Goal: Transaction & Acquisition: Purchase product/service

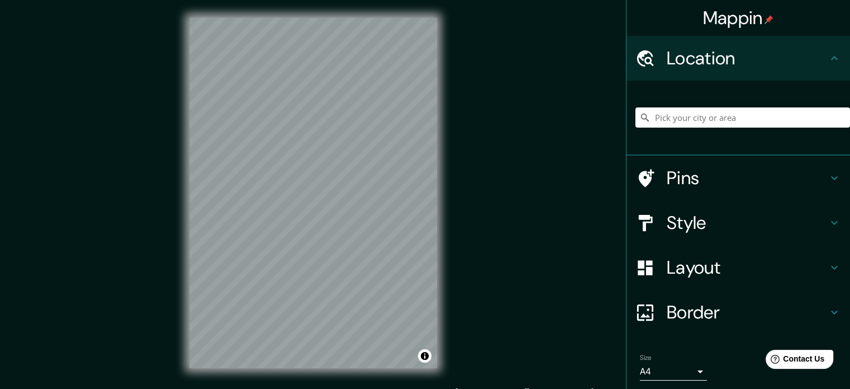
click at [815, 269] on h4 "Layout" at bounding box center [747, 267] width 161 height 22
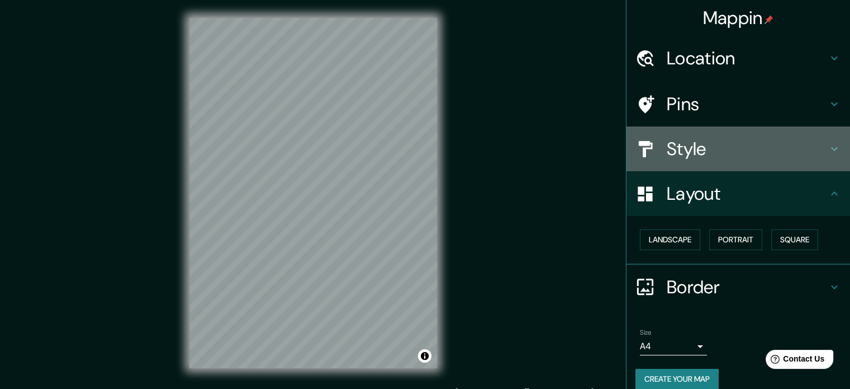
click at [736, 141] on h4 "Style" at bounding box center [747, 149] width 161 height 22
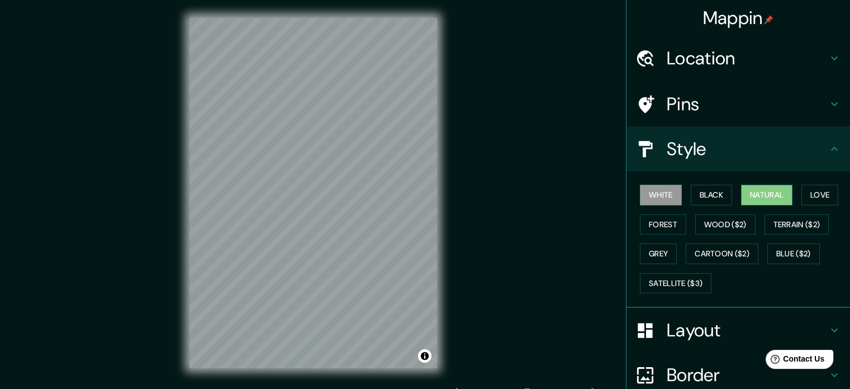
click at [775, 188] on button "Natural" at bounding box center [766, 195] width 51 height 21
click at [720, 198] on button "Black" at bounding box center [712, 195] width 42 height 21
click at [662, 196] on button "White" at bounding box center [661, 195] width 42 height 21
click at [701, 198] on button "Black" at bounding box center [712, 195] width 42 height 21
click at [741, 196] on button "Natural" at bounding box center [766, 195] width 51 height 21
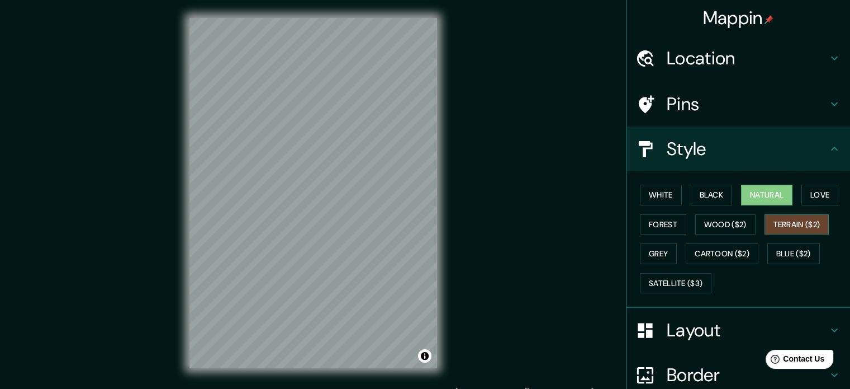
click at [803, 220] on button "Terrain ($2)" at bounding box center [797, 224] width 65 height 21
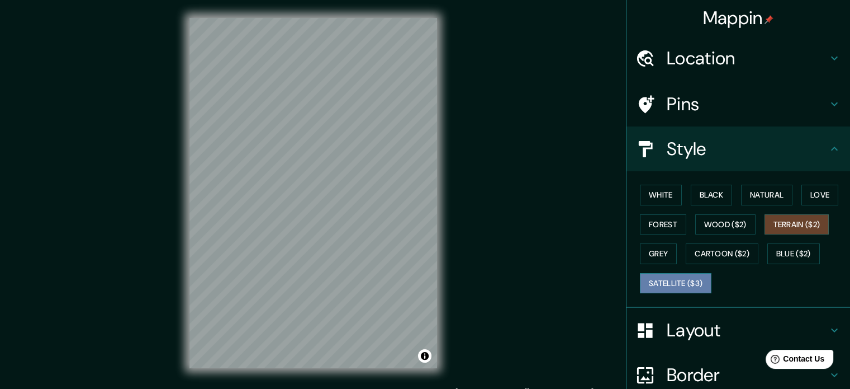
click at [679, 282] on button "Satellite ($3)" at bounding box center [676, 283] width 72 height 21
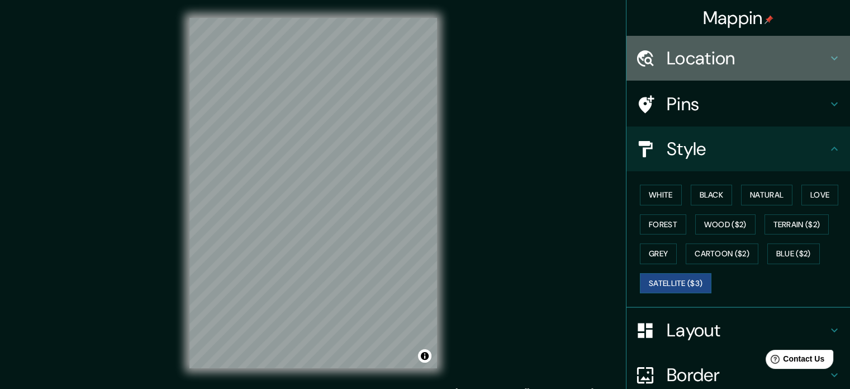
click at [818, 62] on h4 "Location" at bounding box center [747, 58] width 161 height 22
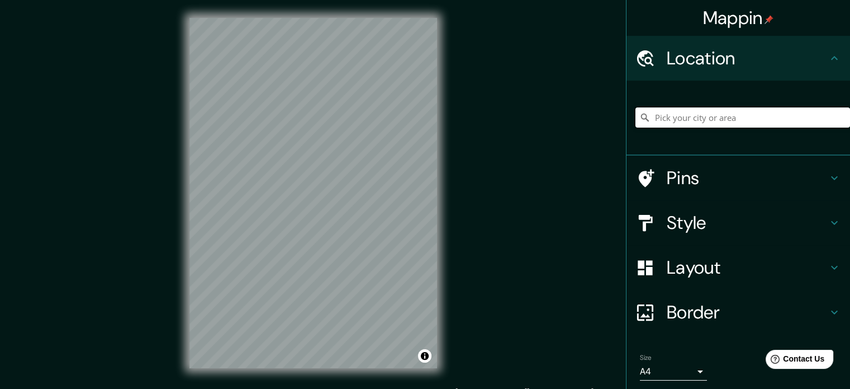
click at [765, 117] on input "Pick your city or area" at bounding box center [743, 117] width 215 height 20
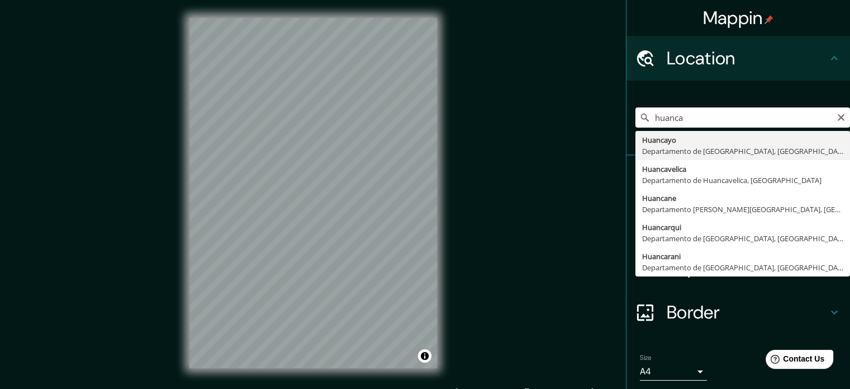
type input "Huancayo, [GEOGRAPHIC_DATA], [GEOGRAPHIC_DATA]"
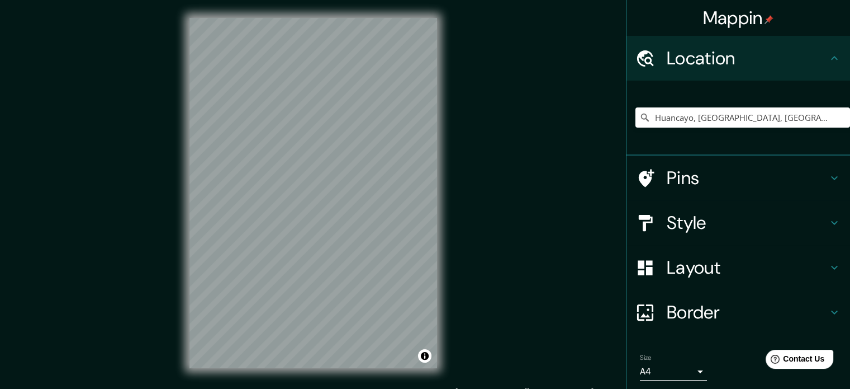
click at [828, 55] on icon at bounding box center [834, 57] width 13 height 13
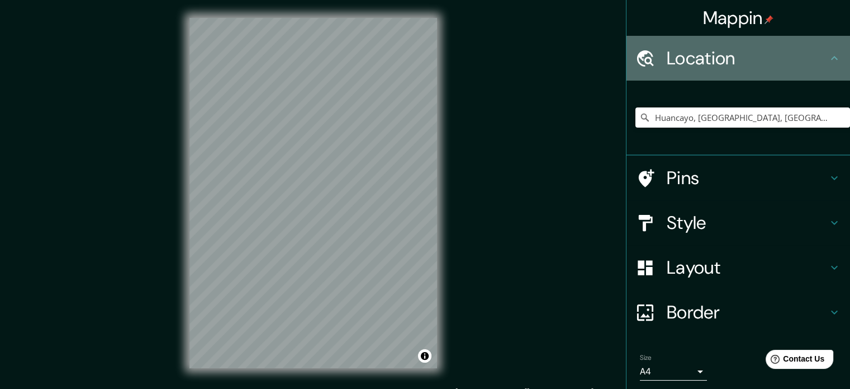
click at [828, 58] on icon at bounding box center [834, 57] width 13 height 13
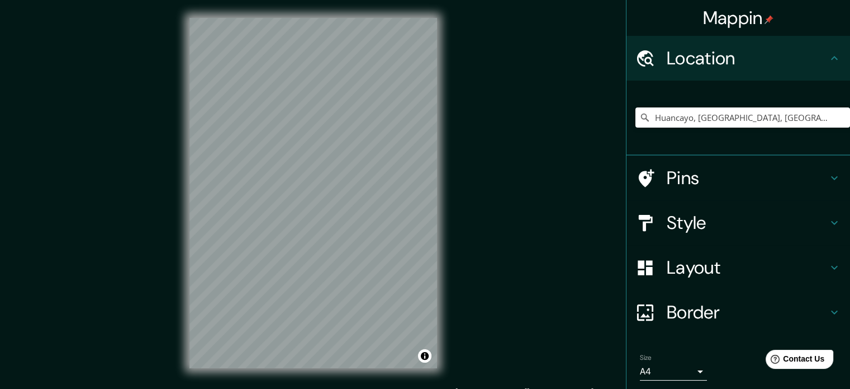
click at [823, 185] on div "Pins" at bounding box center [739, 177] width 224 height 45
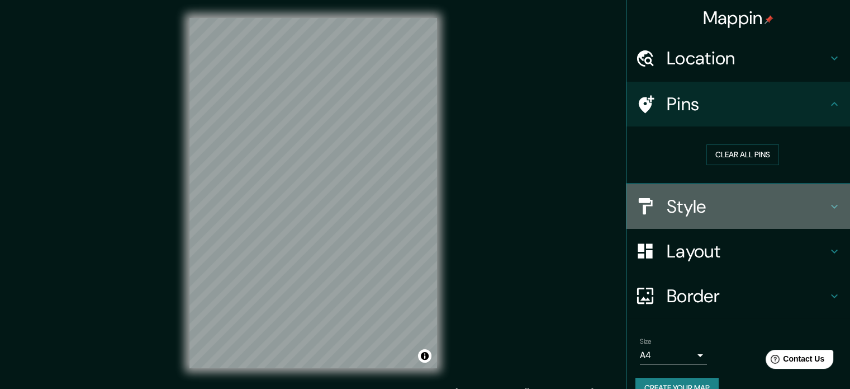
click at [828, 203] on icon at bounding box center [834, 206] width 13 height 13
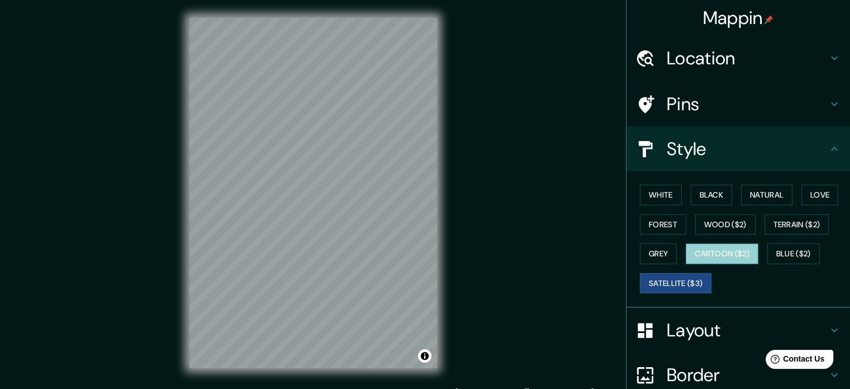
click at [724, 256] on button "Cartoon ($2)" at bounding box center [722, 253] width 73 height 21
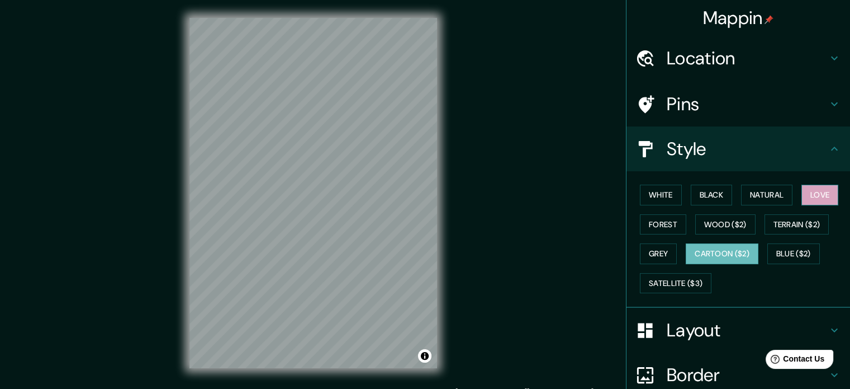
click at [811, 192] on button "Love" at bounding box center [820, 195] width 37 height 21
click at [669, 225] on button "Forest" at bounding box center [663, 224] width 46 height 21
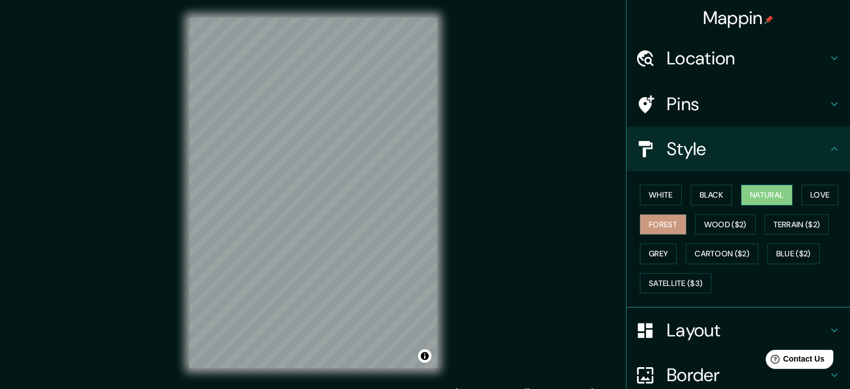
click at [747, 196] on button "Natural" at bounding box center [766, 195] width 51 height 21
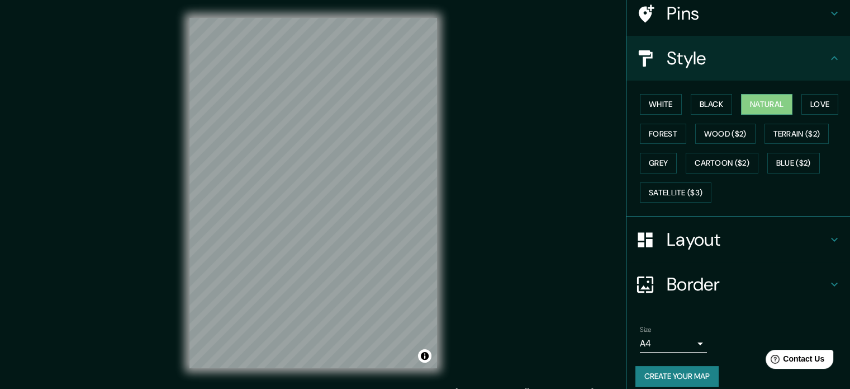
scroll to position [100, 0]
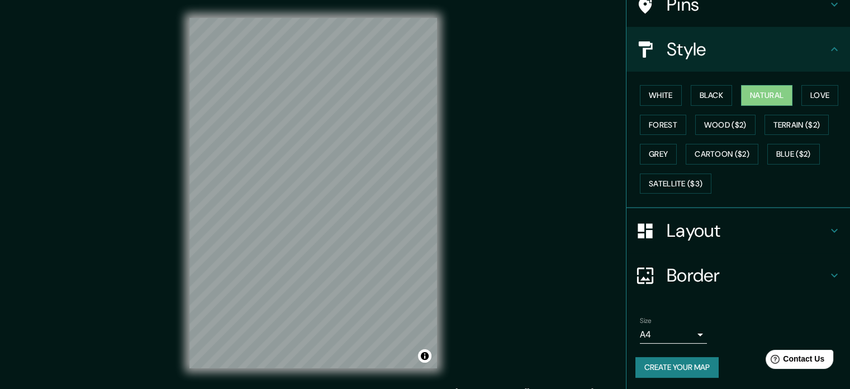
click at [680, 328] on body "Mappin Location [GEOGRAPHIC_DATA], [GEOGRAPHIC_DATA], [GEOGRAPHIC_DATA] Pins St…" at bounding box center [425, 194] width 850 height 389
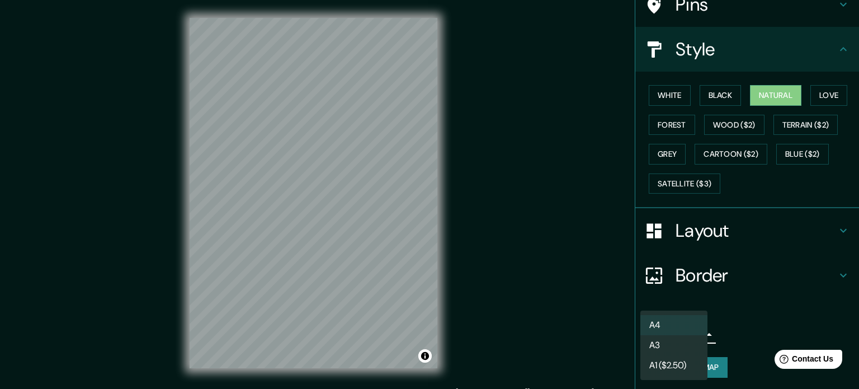
click at [663, 347] on li "A3" at bounding box center [673, 345] width 67 height 20
type input "a4"
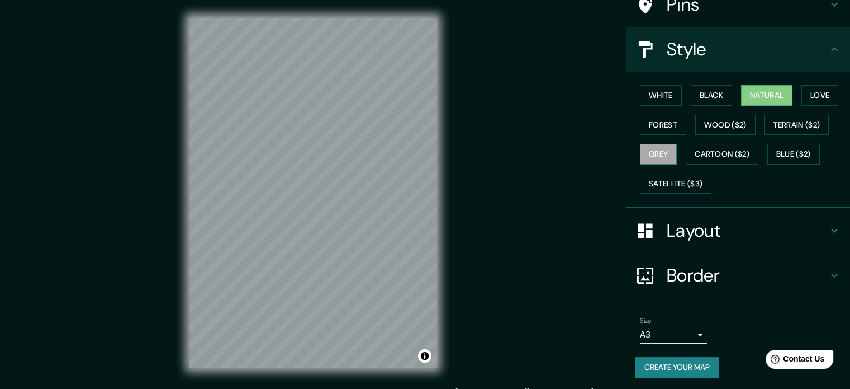
click at [658, 150] on button "Grey" at bounding box center [658, 154] width 37 height 21
click at [663, 180] on button "Satellite ($3)" at bounding box center [676, 183] width 72 height 21
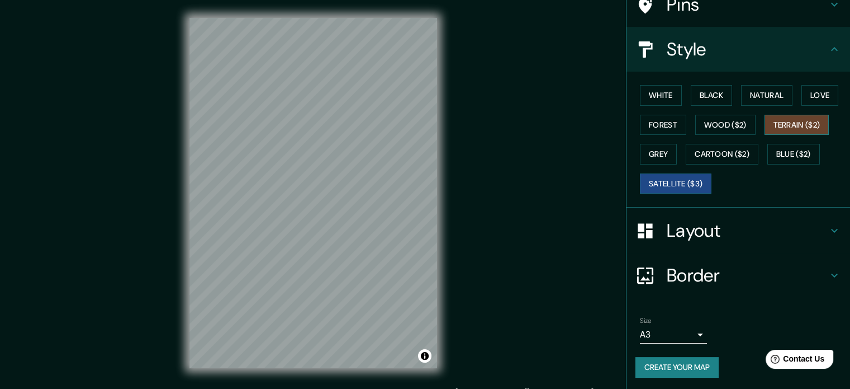
click at [787, 122] on button "Terrain ($2)" at bounding box center [797, 125] width 65 height 21
click at [749, 129] on button "Wood ($2)" at bounding box center [726, 125] width 60 height 21
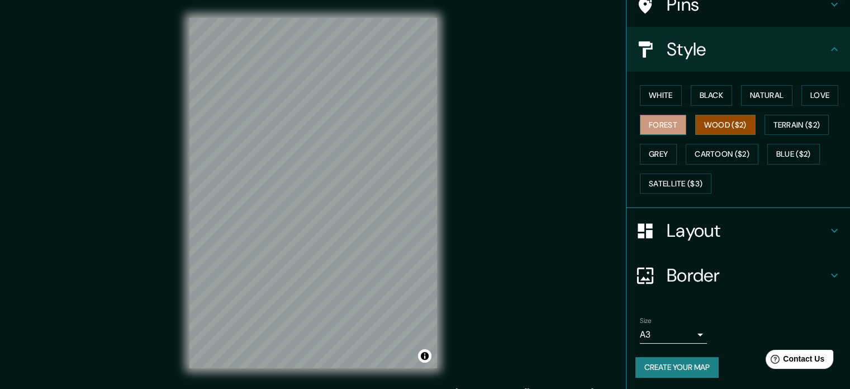
click at [666, 125] on button "Forest" at bounding box center [663, 125] width 46 height 21
click at [666, 147] on button "Grey" at bounding box center [658, 154] width 37 height 21
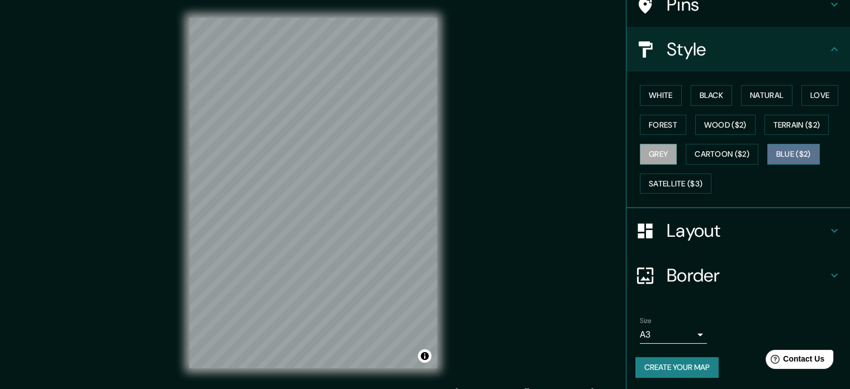
click at [782, 155] on button "Blue ($2)" at bounding box center [794, 154] width 53 height 21
click at [760, 91] on button "Natural" at bounding box center [766, 95] width 51 height 21
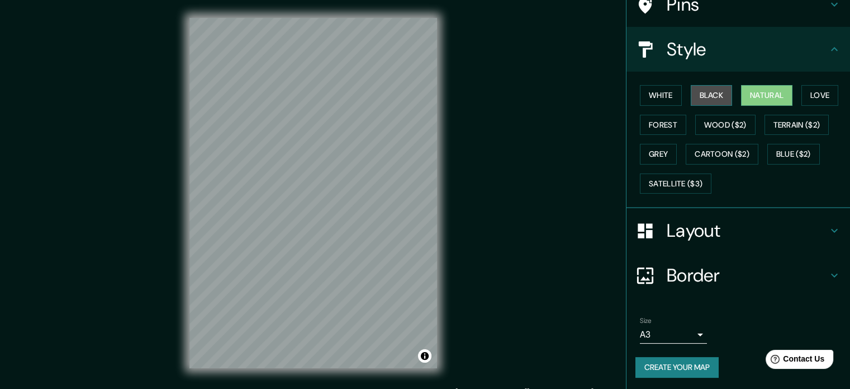
click at [707, 93] on button "Black" at bounding box center [712, 95] width 42 height 21
click at [659, 93] on button "White" at bounding box center [661, 95] width 42 height 21
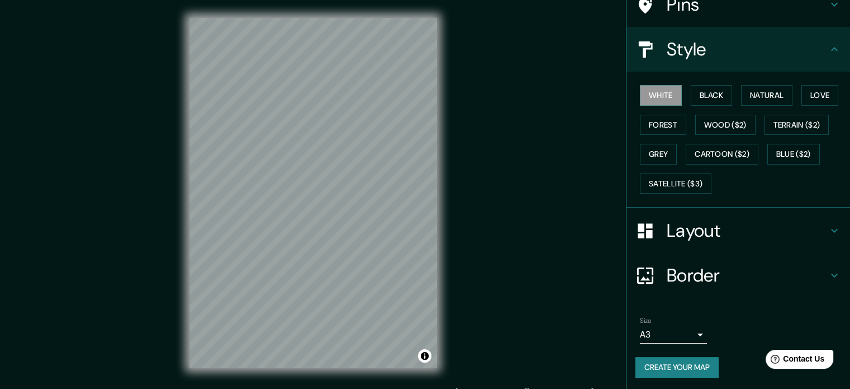
click at [693, 234] on h4 "Layout" at bounding box center [747, 230] width 161 height 22
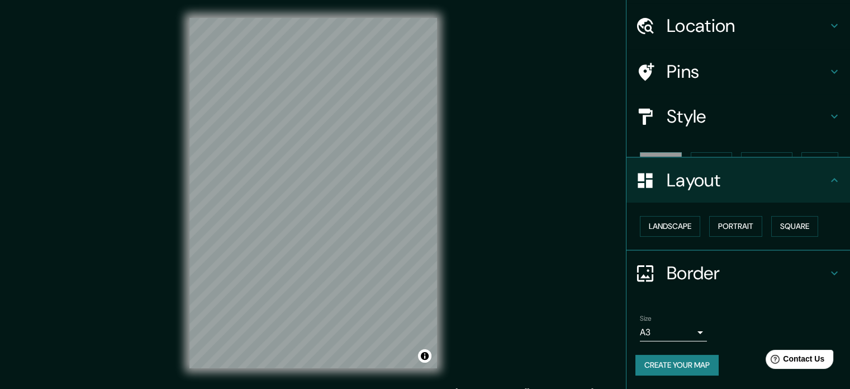
scroll to position [12, 0]
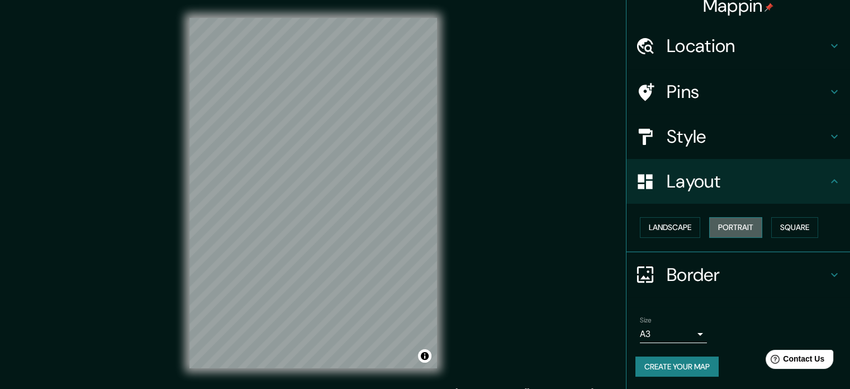
click at [727, 224] on button "Portrait" at bounding box center [736, 227] width 53 height 21
click at [731, 224] on button "Portrait" at bounding box center [736, 227] width 53 height 21
click at [798, 226] on button "Square" at bounding box center [795, 227] width 47 height 21
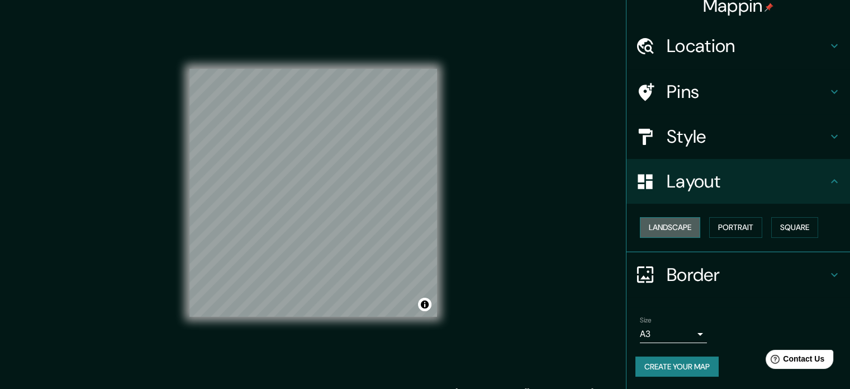
click at [677, 228] on button "Landscape" at bounding box center [670, 227] width 60 height 21
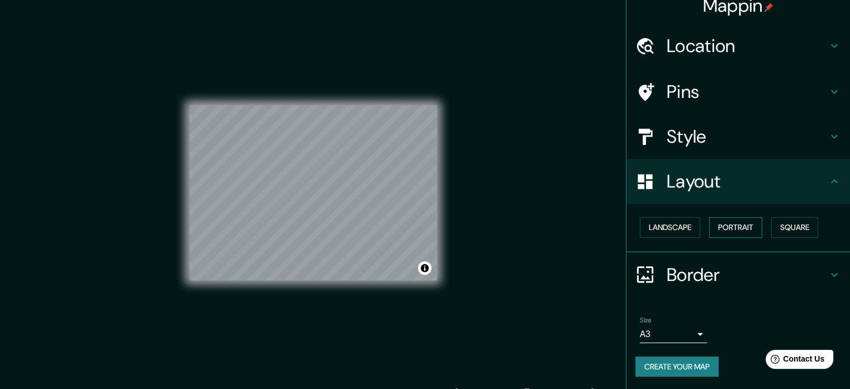
click at [726, 225] on button "Portrait" at bounding box center [736, 227] width 53 height 21
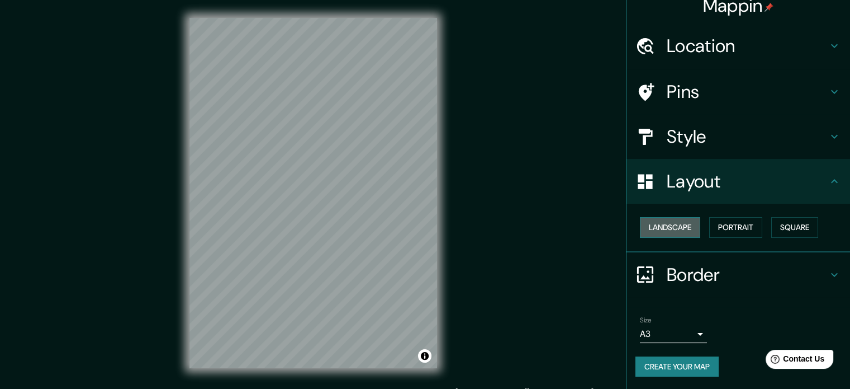
click at [684, 225] on button "Landscape" at bounding box center [670, 227] width 60 height 21
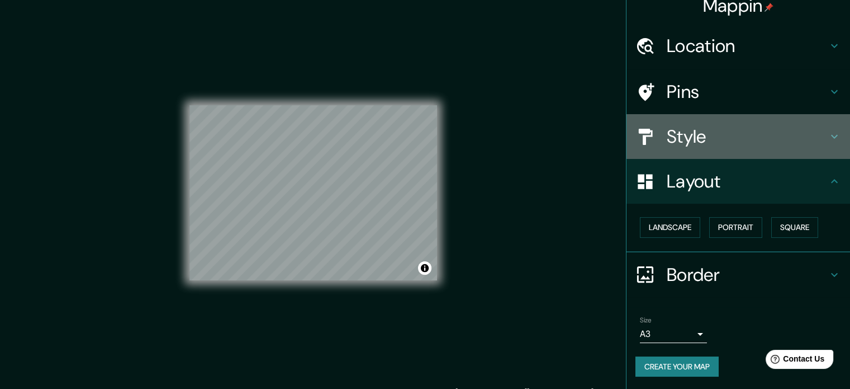
click at [693, 143] on h4 "Style" at bounding box center [747, 136] width 161 height 22
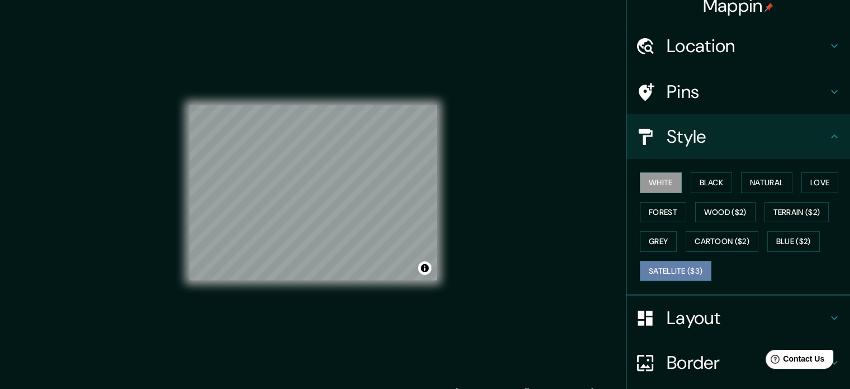
click at [693, 275] on button "Satellite ($3)" at bounding box center [676, 271] width 72 height 21
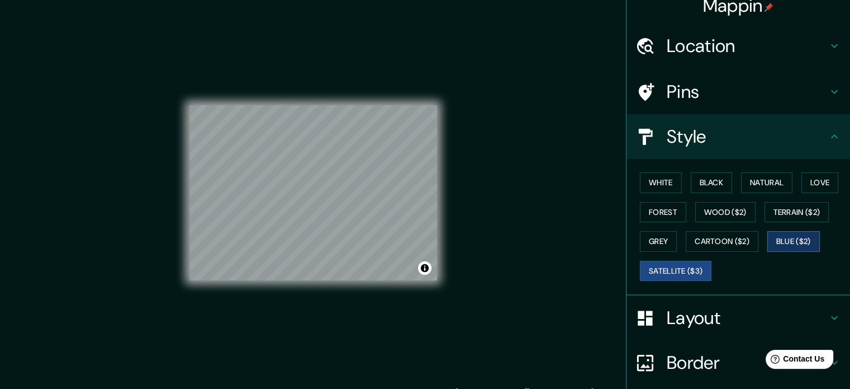
click at [779, 231] on button "Blue ($2)" at bounding box center [794, 241] width 53 height 21
click at [729, 234] on button "Cartoon ($2)" at bounding box center [722, 241] width 73 height 21
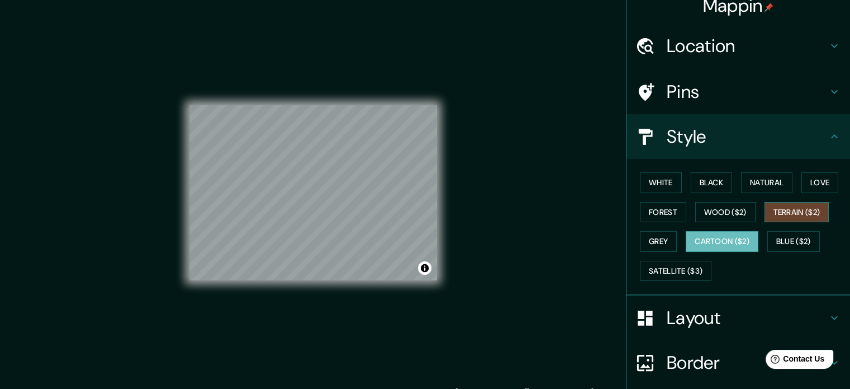
click at [767, 212] on button "Terrain ($2)" at bounding box center [797, 212] width 65 height 21
